Goal: Check status

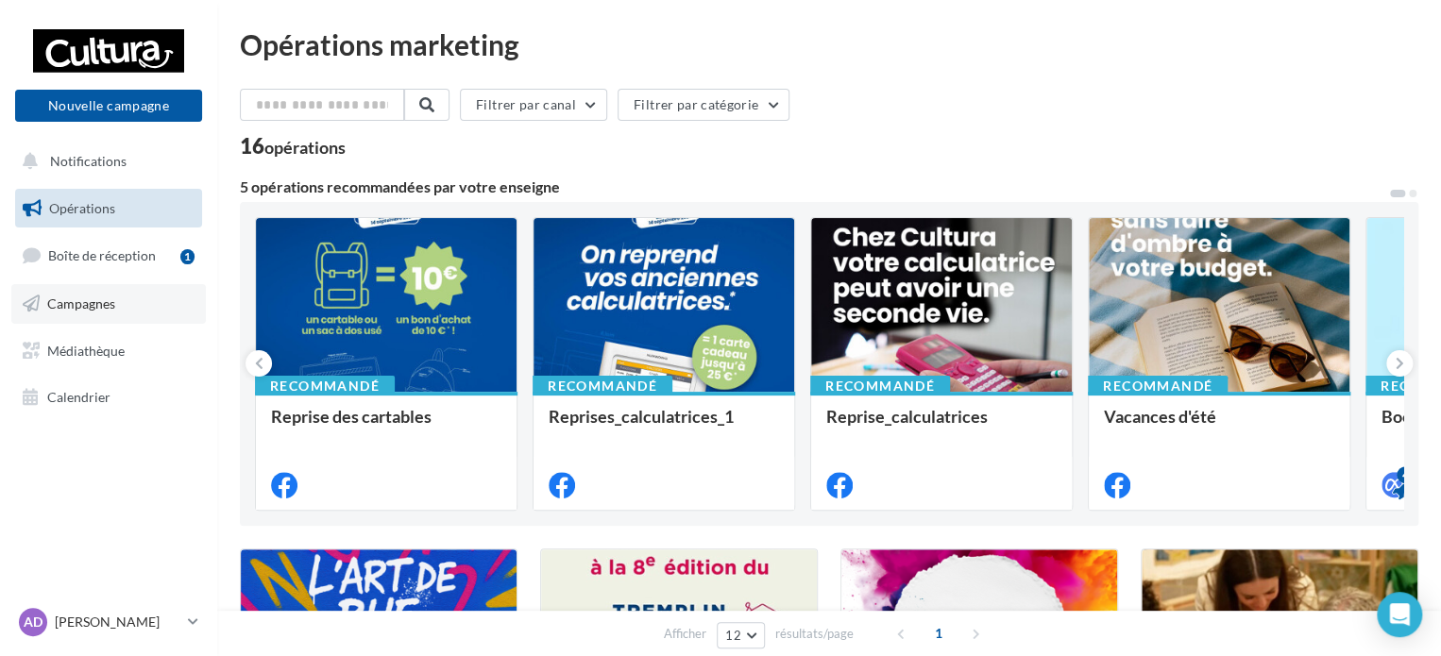
click at [98, 302] on span "Campagnes" at bounding box center [81, 304] width 68 height 16
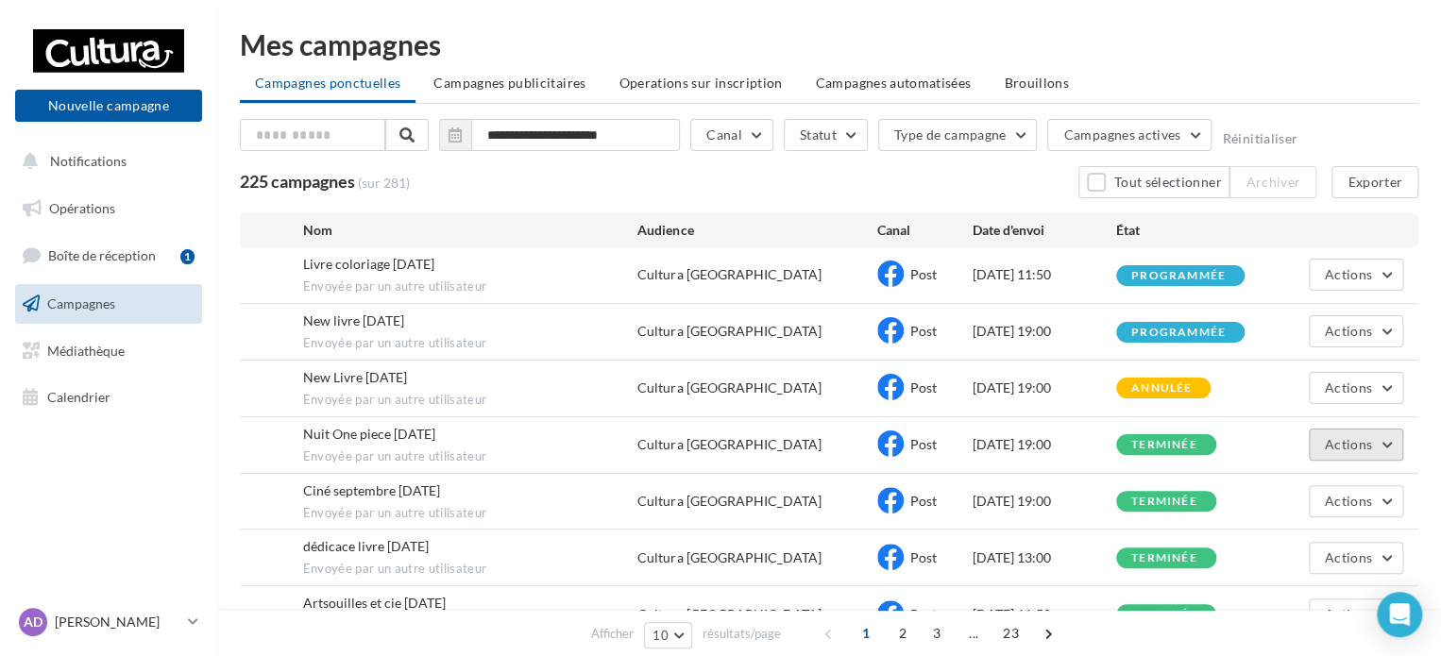
click at [1361, 429] on button "Actions" at bounding box center [1356, 445] width 94 height 32
click at [1289, 477] on button "Voir les résultats" at bounding box center [1308, 489] width 189 height 49
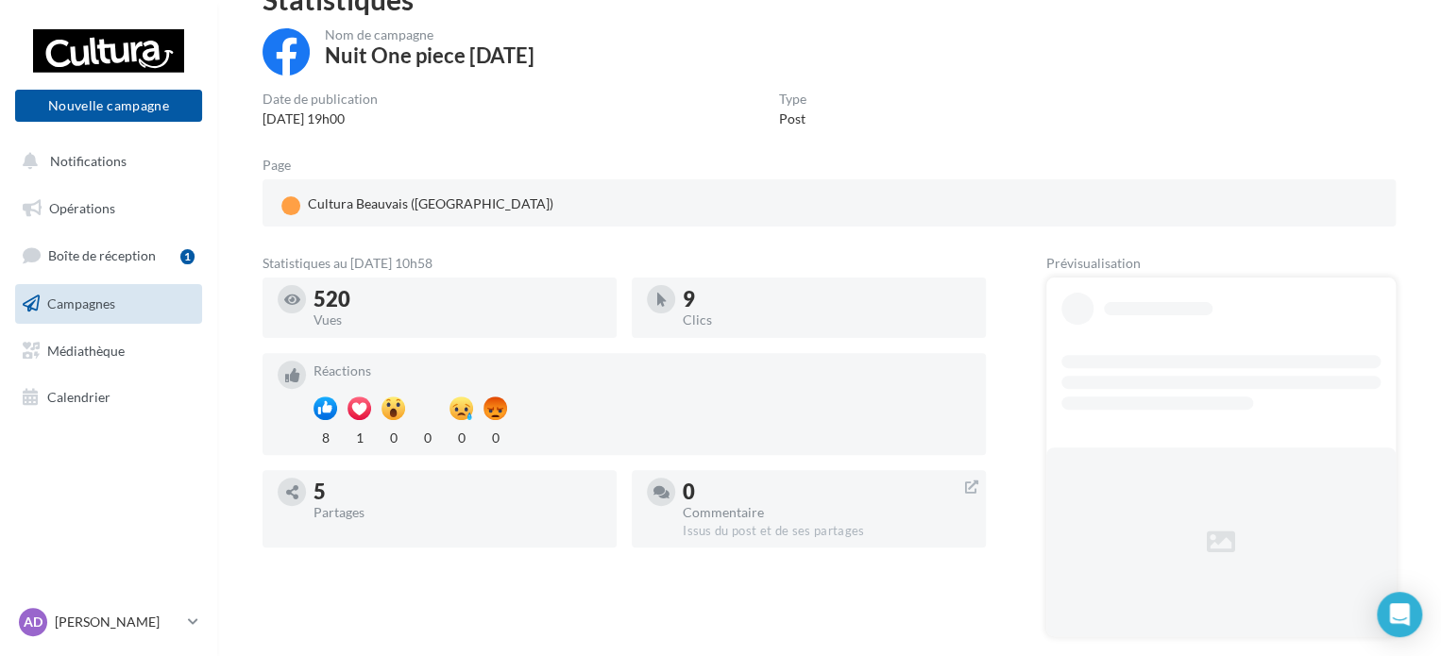
scroll to position [189, 0]
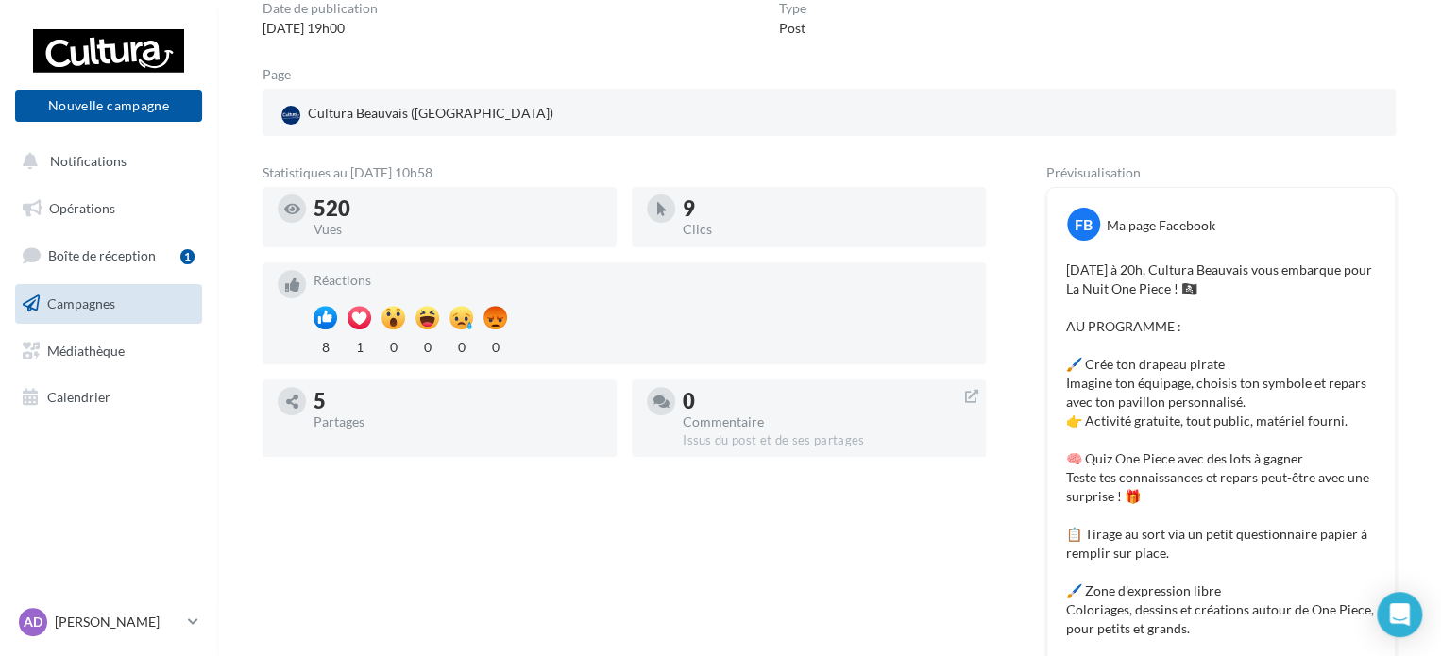
click at [1054, 298] on div "[DATE] à 20h, Cultura Beauvais vous embarque pour La Nuit One Piece ! 🏴‍☠️ AU P…" at bounding box center [1221, 563] width 338 height 614
drag, startPoint x: 1095, startPoint y: 271, endPoint x: 1063, endPoint y: 278, distance: 32.8
click at [1063, 278] on div "[DATE] à 20h, Cultura Beauvais vous embarque pour La Nuit One Piece ! 🏴‍☠️ AU P…" at bounding box center [1221, 563] width 338 height 614
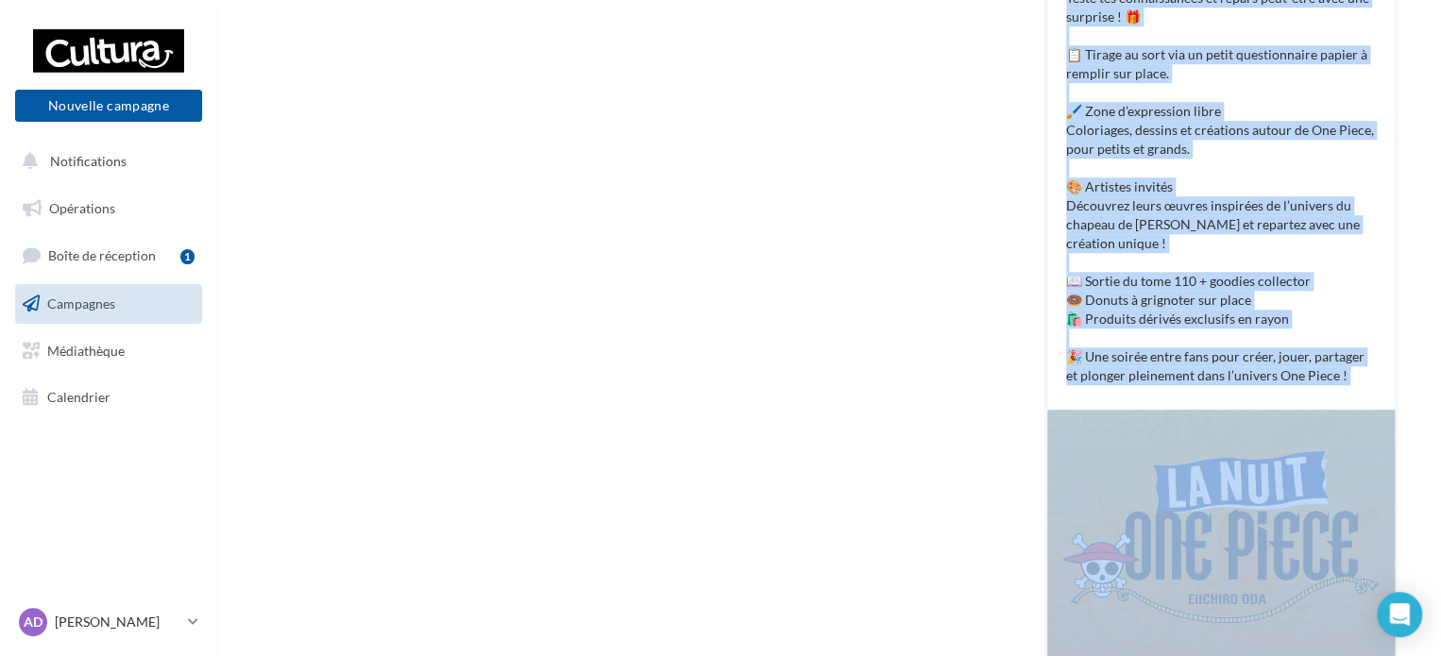
scroll to position [674, 0]
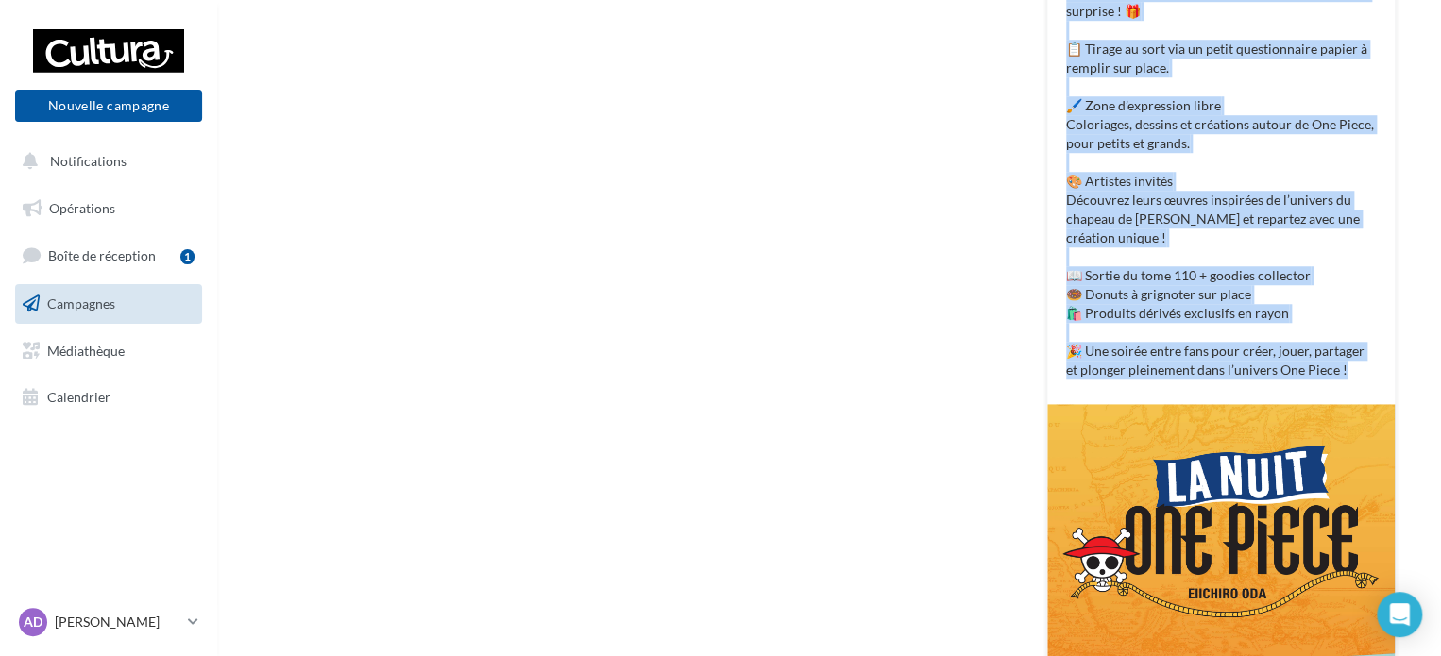
drag, startPoint x: 1070, startPoint y: 331, endPoint x: 1348, endPoint y: 365, distance: 280.6
click at [1348, 365] on p "[DATE] à 20h, Cultura Beauvais vous embarque pour La Nuit One Piece ! 🏴‍☠️ AU P…" at bounding box center [1221, 77] width 310 height 604
copy p "U PROGRAMME : 🖌️ Crée ton drapeau pirate Imagine ton équipage, choisis ton symb…"
